Goal: Navigation & Orientation: Understand site structure

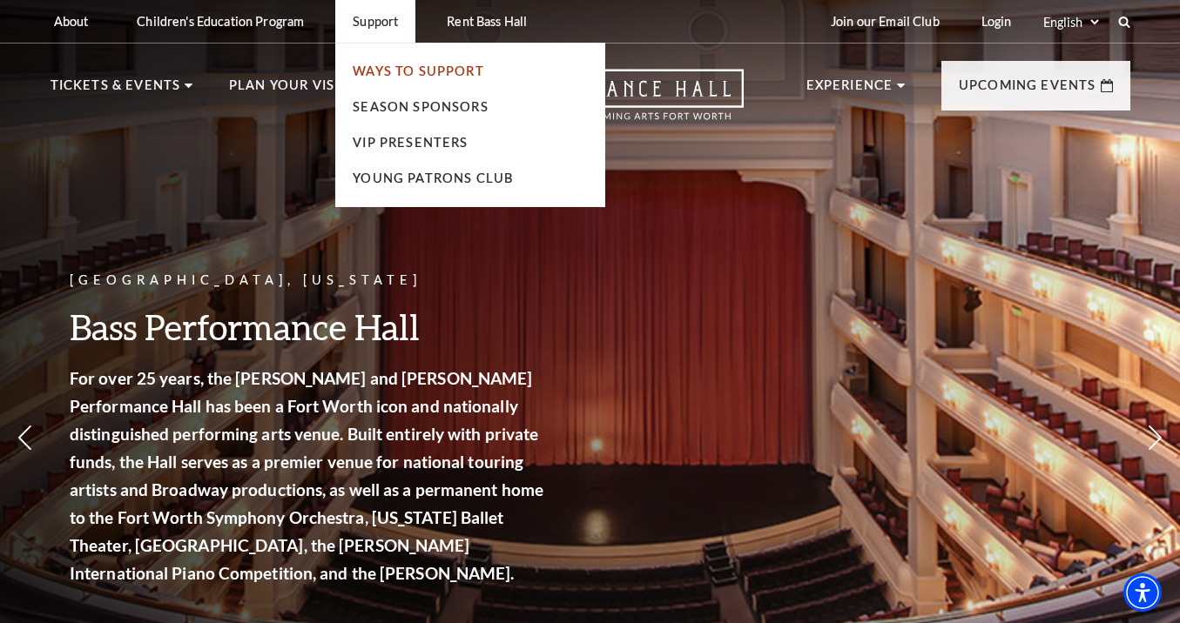
click at [407, 77] on link "Ways To Support" at bounding box center [418, 71] width 131 height 15
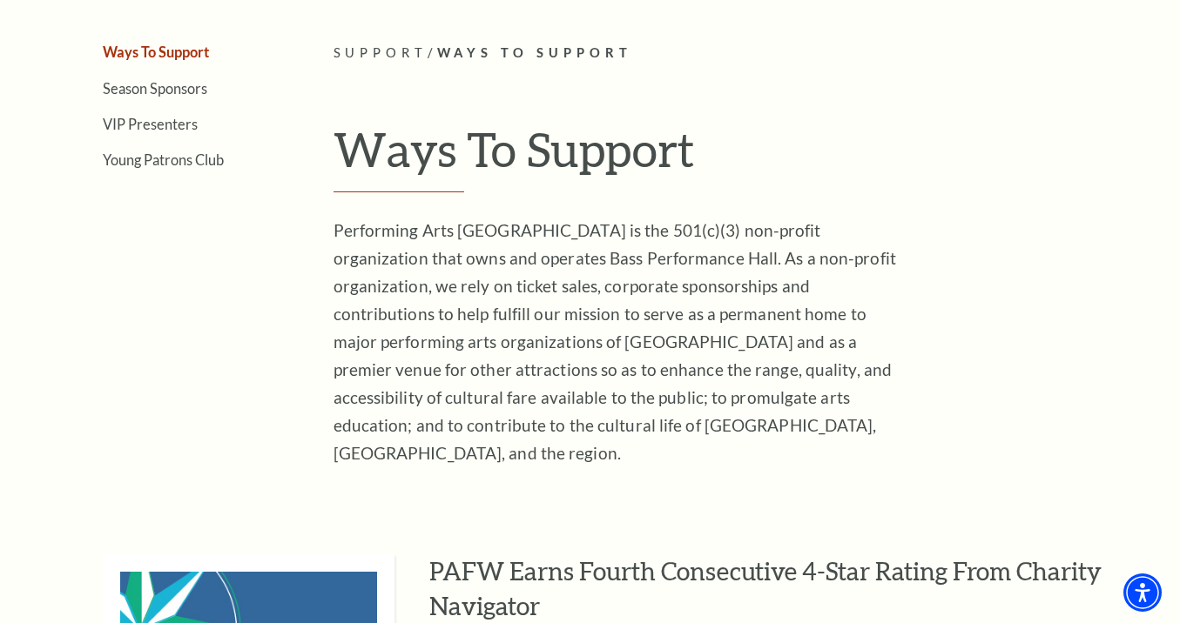
scroll to position [396, 0]
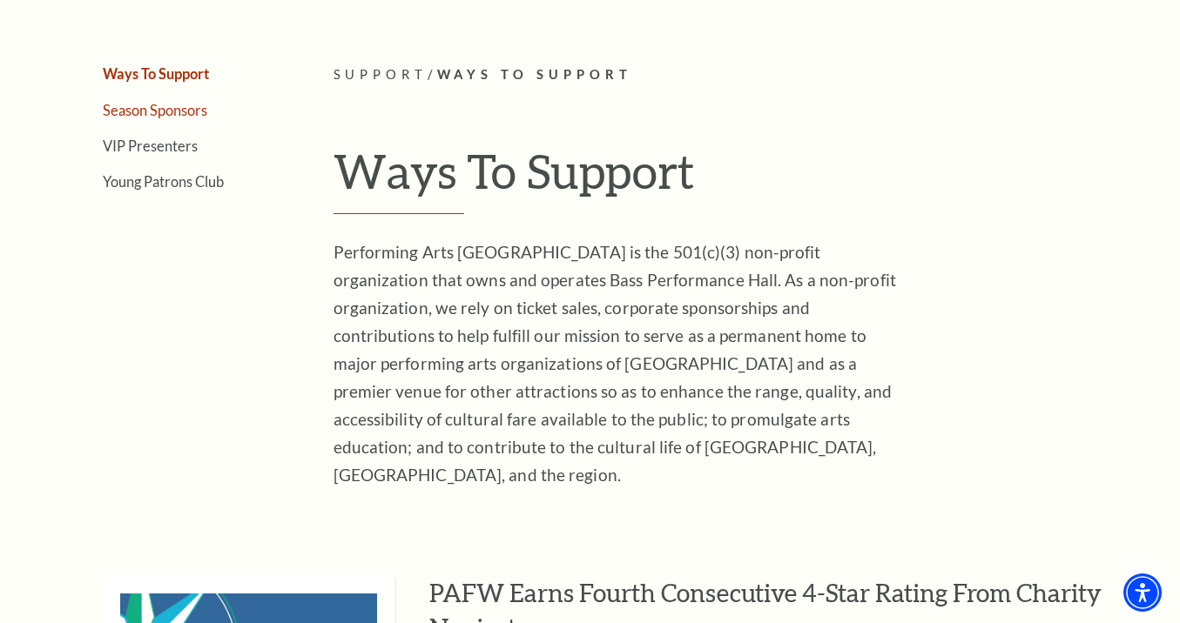
click at [193, 111] on link "Season Sponsors" at bounding box center [155, 110] width 104 height 17
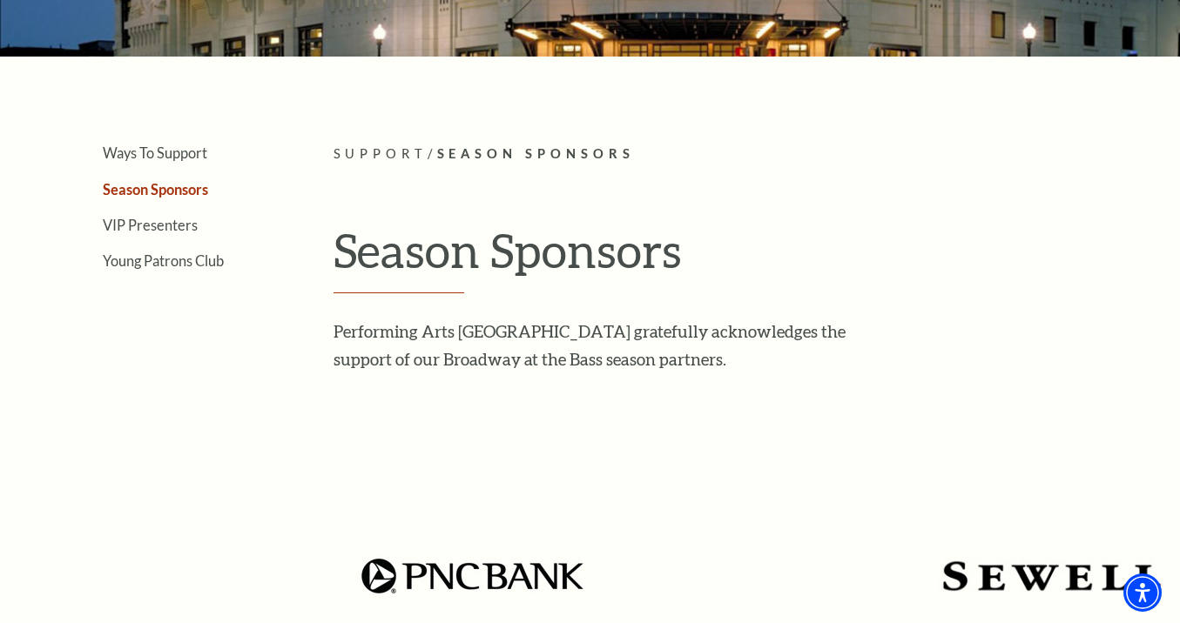
scroll to position [319, 0]
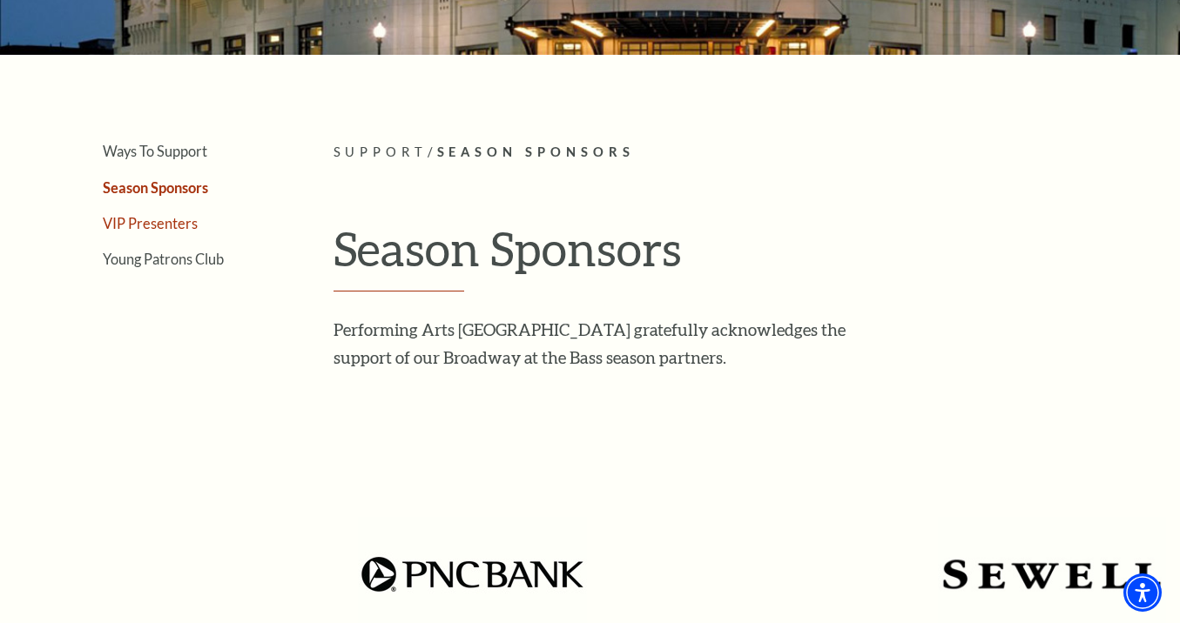
click at [172, 219] on link "VIP Presenters" at bounding box center [150, 223] width 95 height 17
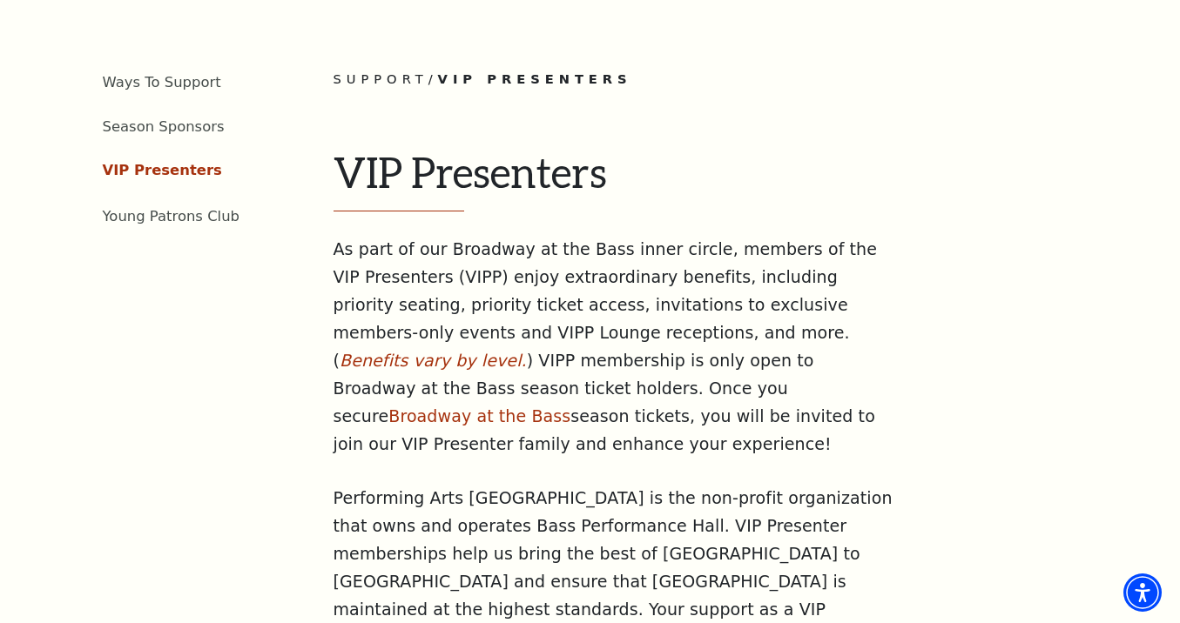
scroll to position [366, 0]
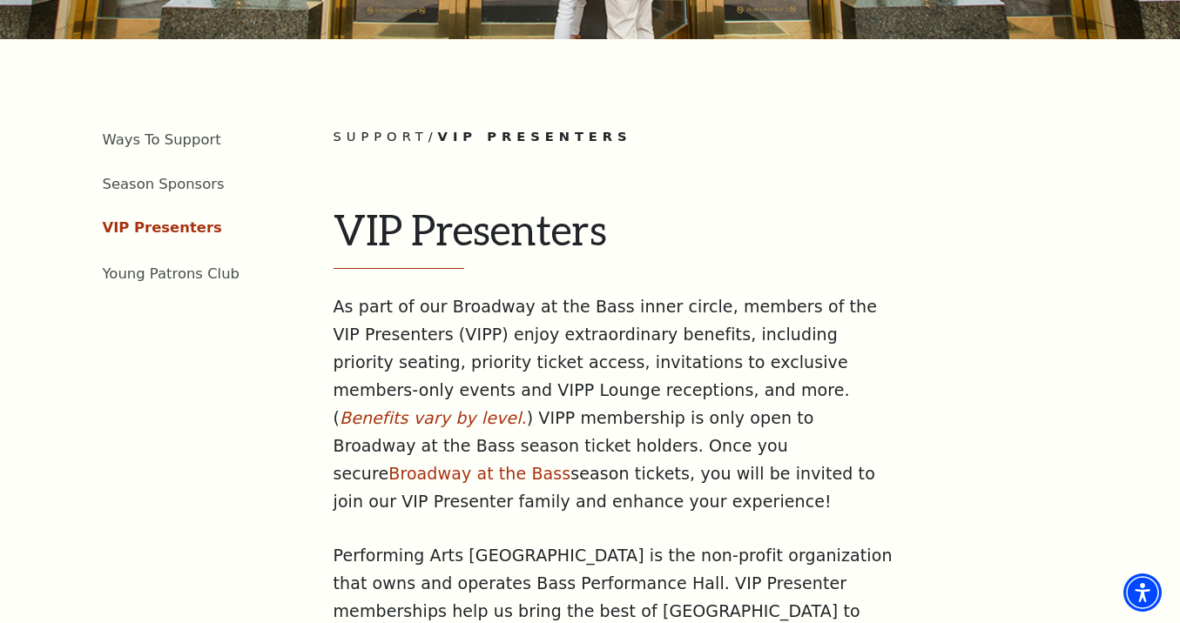
click at [150, 131] on link "Ways To Support" at bounding box center [162, 139] width 118 height 17
